Goal: Task Accomplishment & Management: Manage account settings

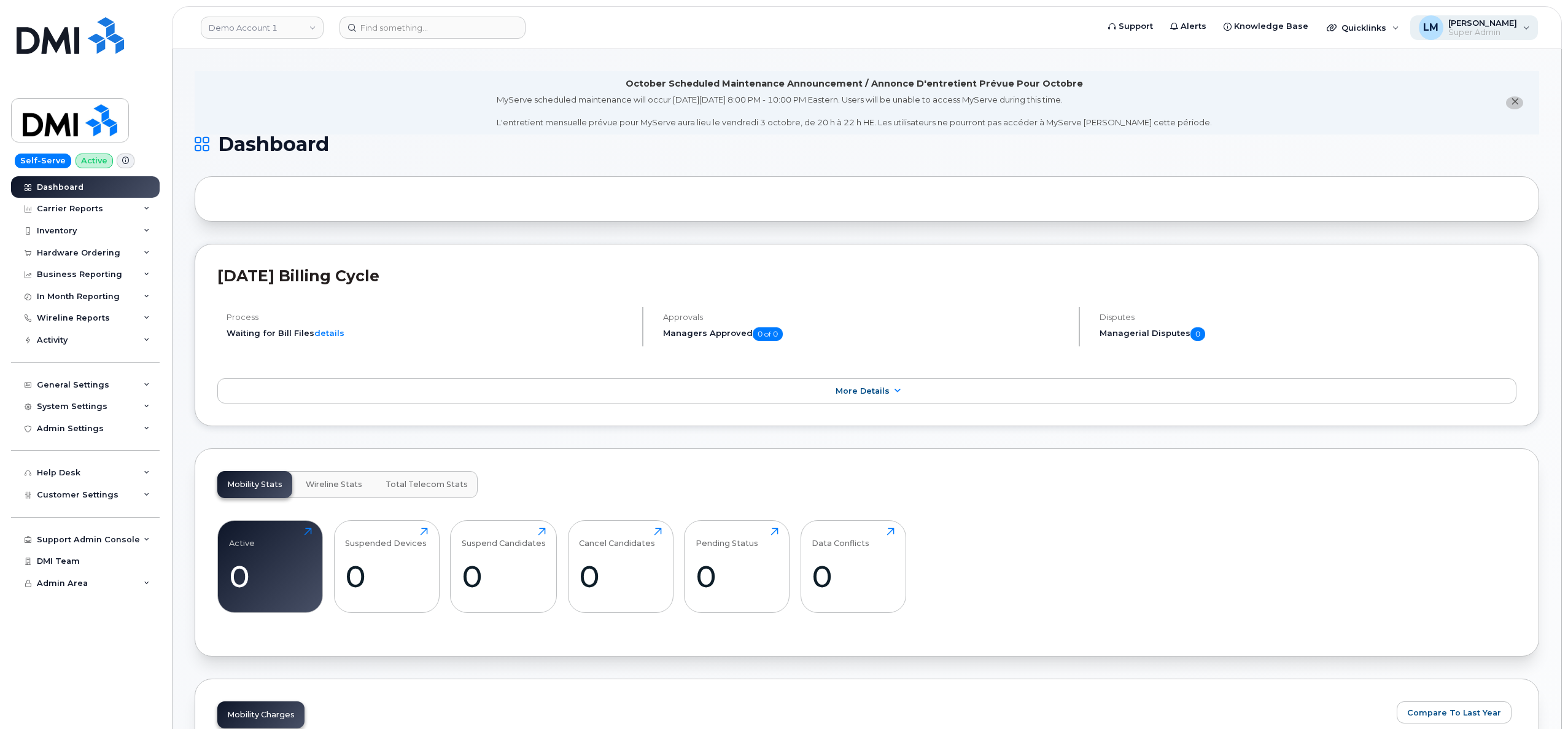
click at [1511, 34] on span "Super Admin" at bounding box center [1483, 32] width 69 height 10
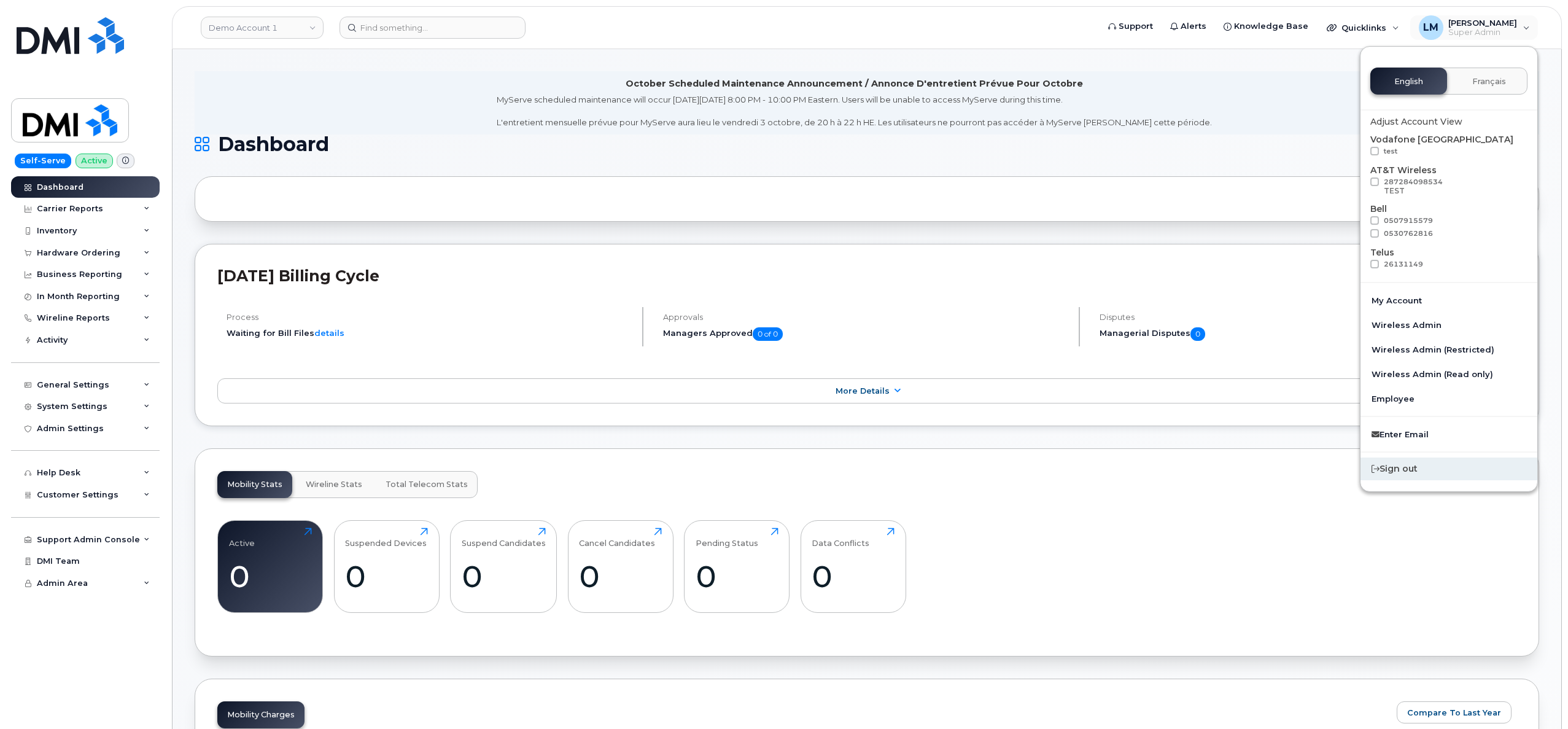
click at [1434, 467] on div "Sign out" at bounding box center [1449, 468] width 177 height 23
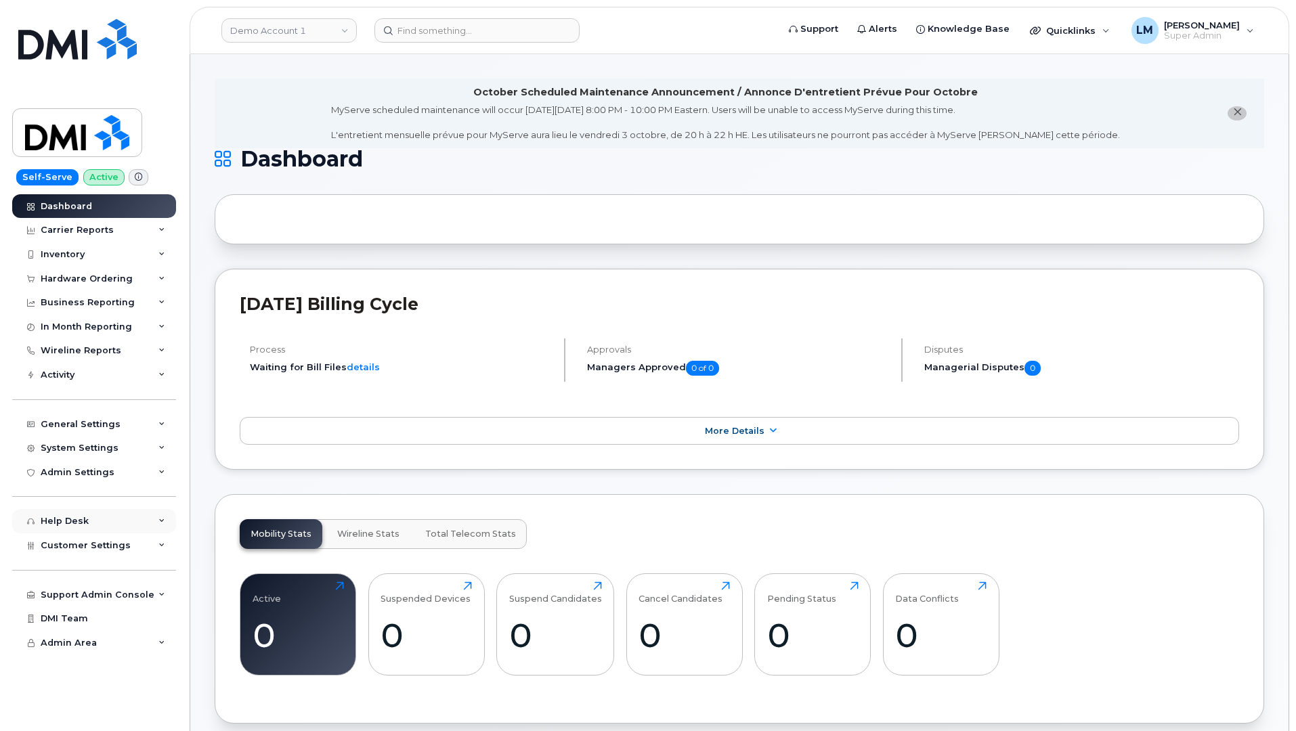
click at [101, 521] on div "Help Desk" at bounding box center [94, 521] width 164 height 24
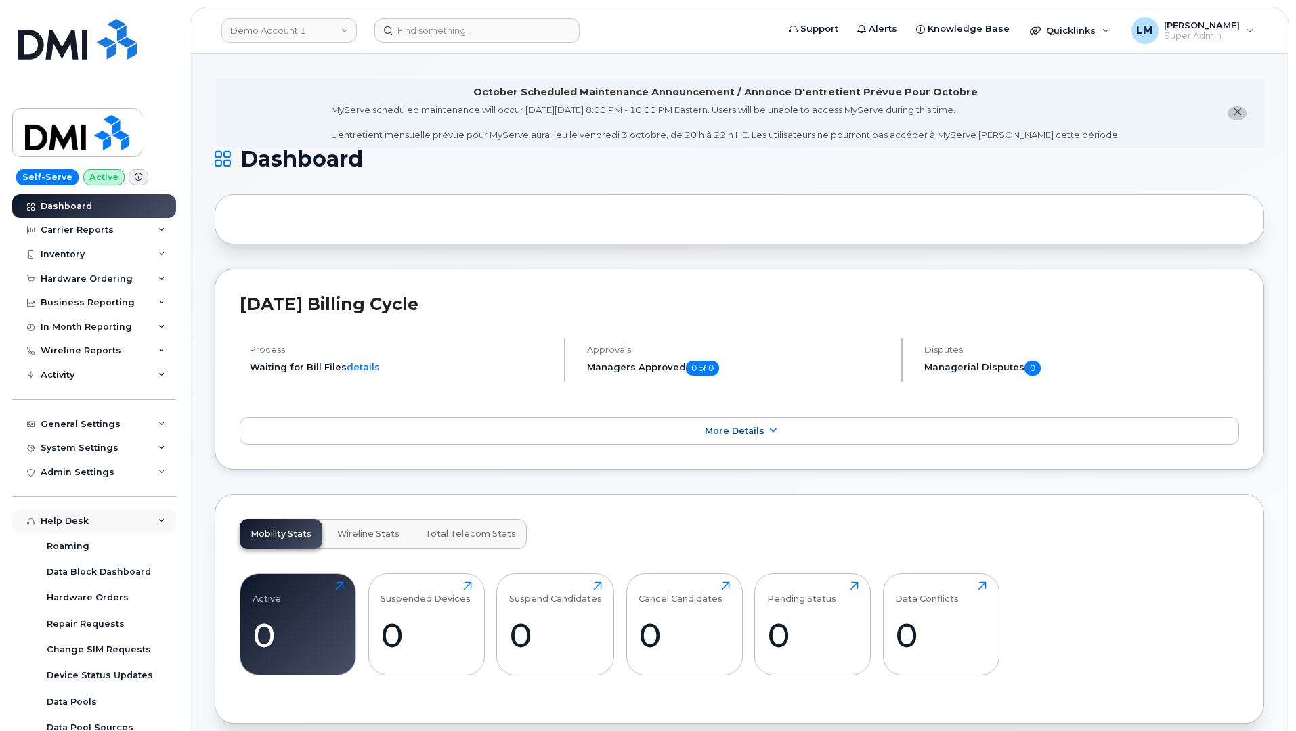
click at [101, 521] on div "Help Desk" at bounding box center [94, 521] width 164 height 24
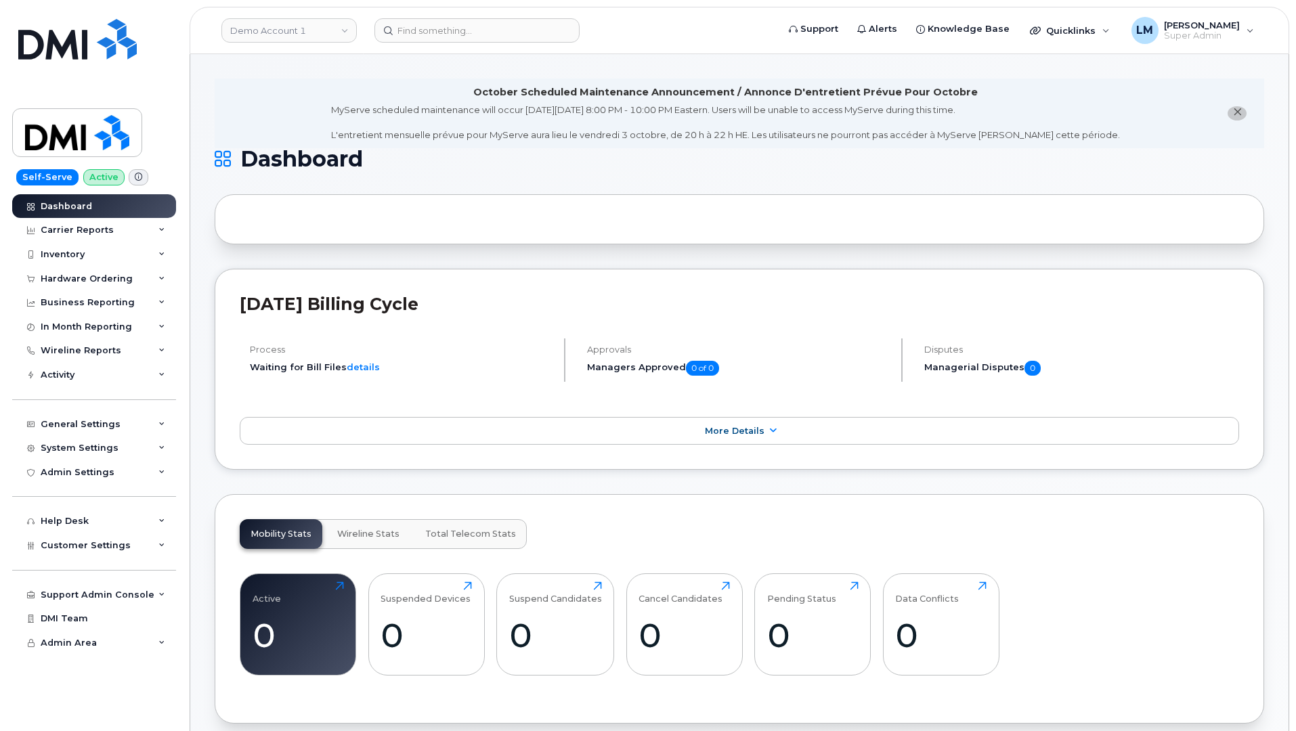
click at [1222, 35] on span "Super Admin" at bounding box center [1202, 35] width 76 height 11
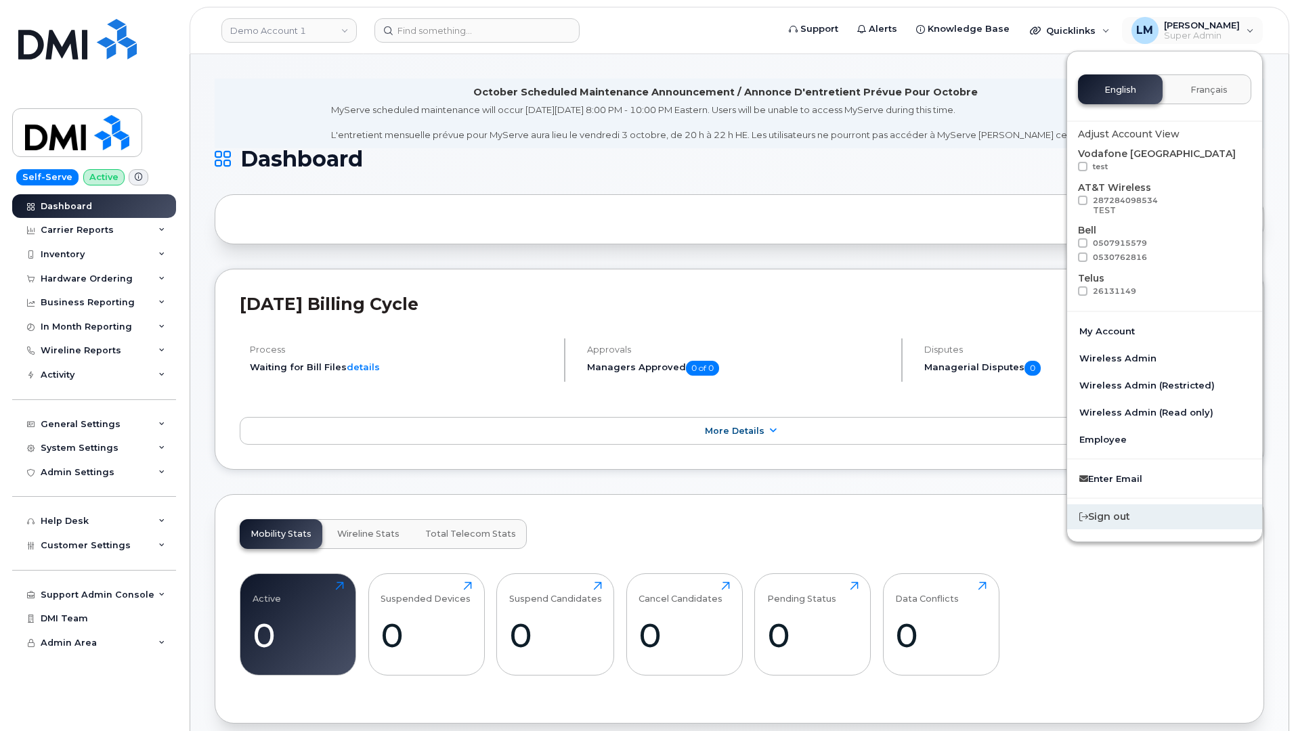
click at [1127, 522] on div "Sign out" at bounding box center [1164, 516] width 195 height 25
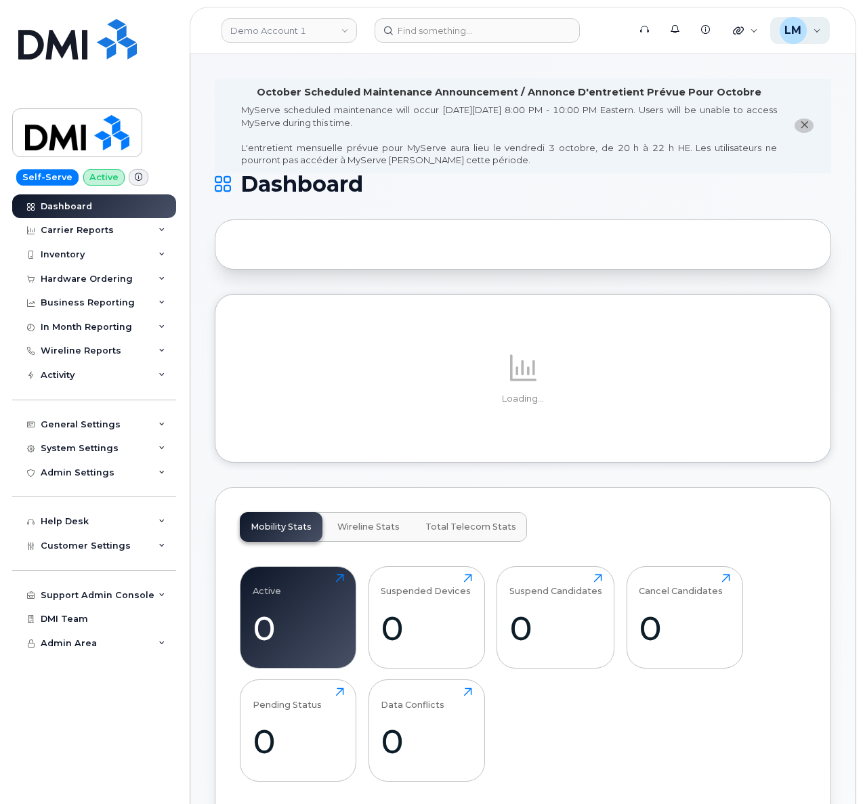
click at [817, 28] on div "LM Lia McClane Super Admin" at bounding box center [800, 30] width 60 height 27
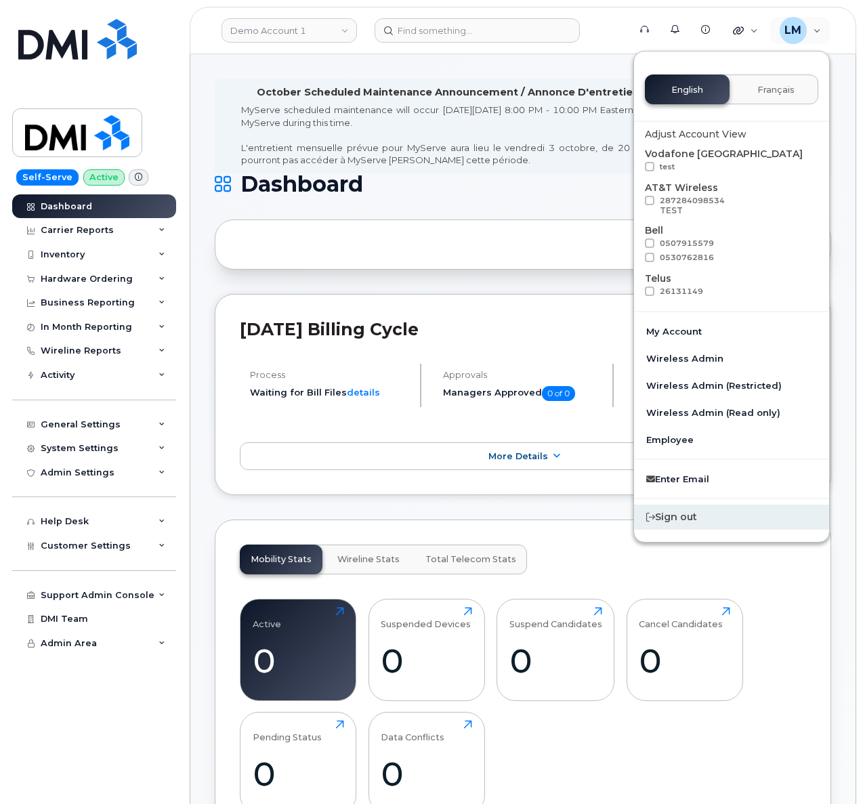
click at [703, 515] on div "Sign out" at bounding box center [731, 516] width 195 height 25
